Goal: Task Accomplishment & Management: Manage account settings

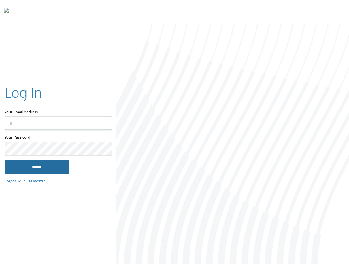
type input "**********"
click at [64, 163] on input "******" at bounding box center [37, 167] width 65 height 14
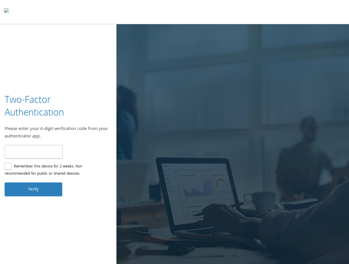
type input "******"
